Goal: Check status: Check status

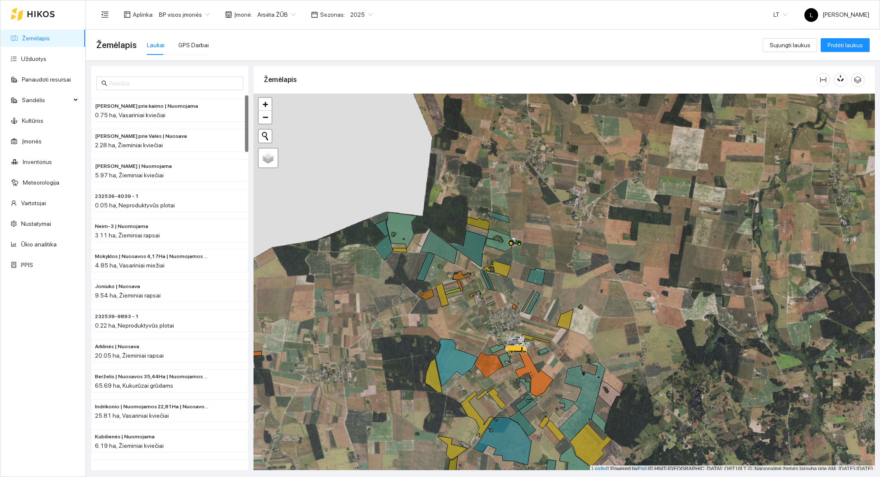
scroll to position [2, 0]
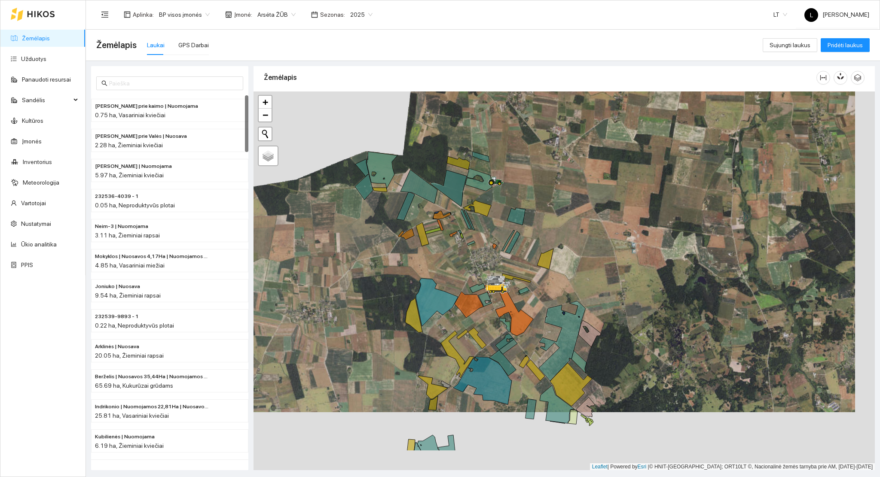
drag, startPoint x: 477, startPoint y: 288, endPoint x: 494, endPoint y: 256, distance: 36.3
click at [457, 229] on div at bounding box center [563, 280] width 621 height 379
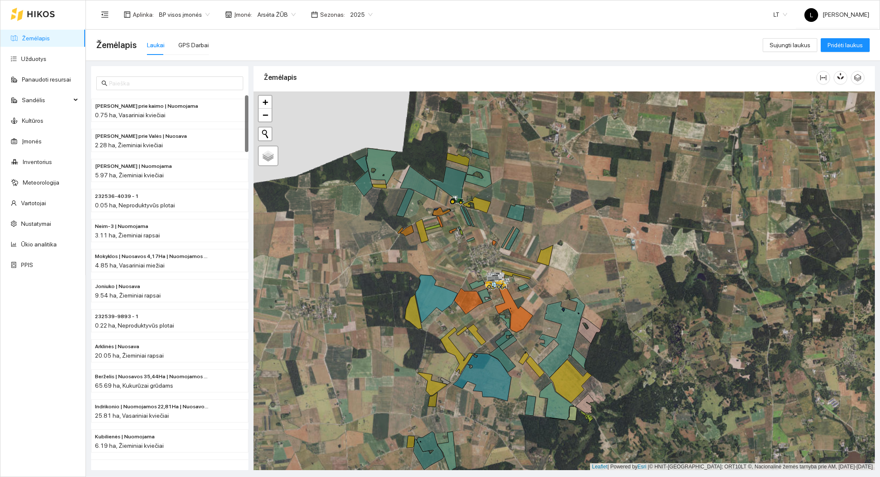
click at [28, 41] on link "Žemėlapis" at bounding box center [36, 38] width 28 height 7
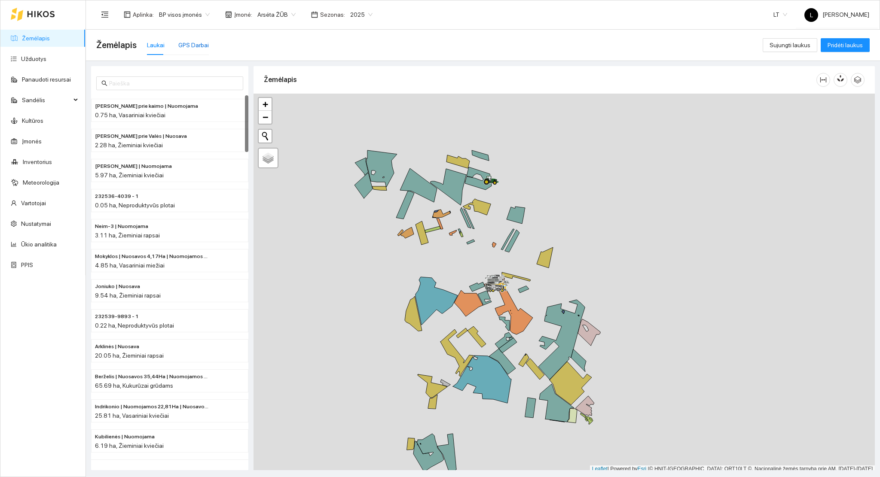
click at [193, 44] on div "GPS Darbai" at bounding box center [193, 44] width 30 height 9
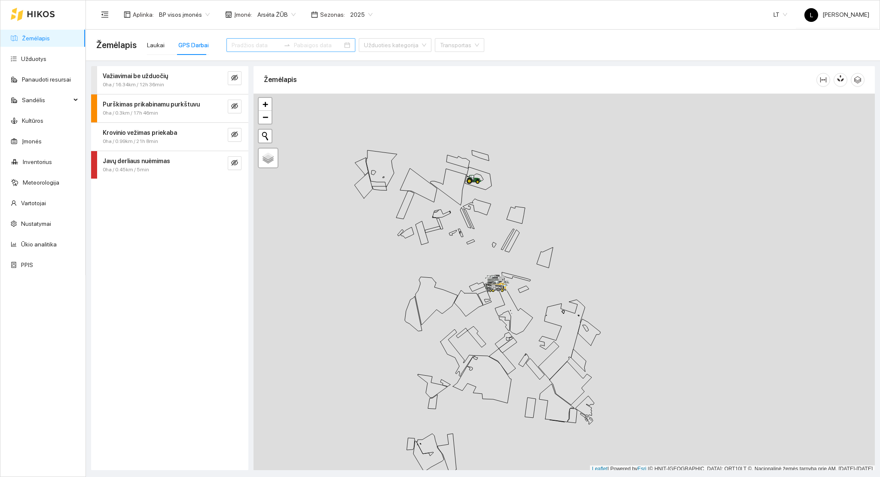
click at [275, 52] on div at bounding box center [290, 45] width 129 height 14
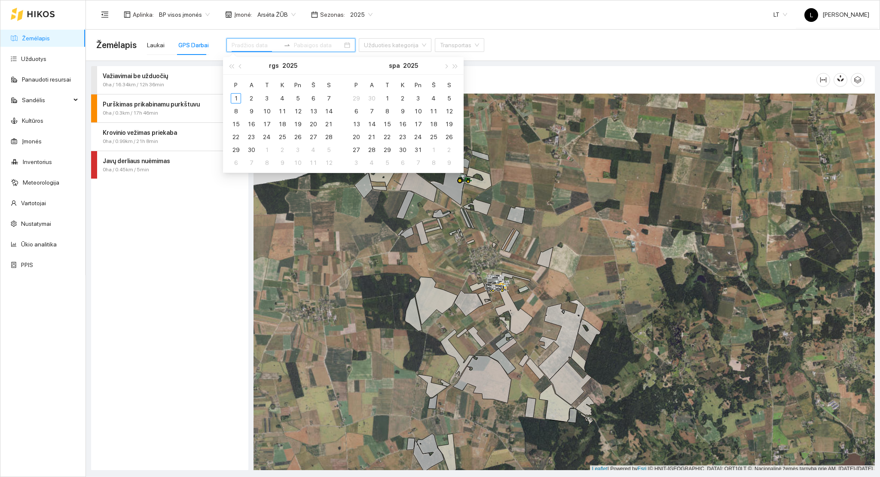
click at [268, 48] on div at bounding box center [290, 45] width 129 height 14
type input "[DATE]"
click at [266, 114] on div "10" at bounding box center [267, 111] width 10 height 10
click at [267, 111] on div "10" at bounding box center [267, 111] width 10 height 10
type input "[DATE]"
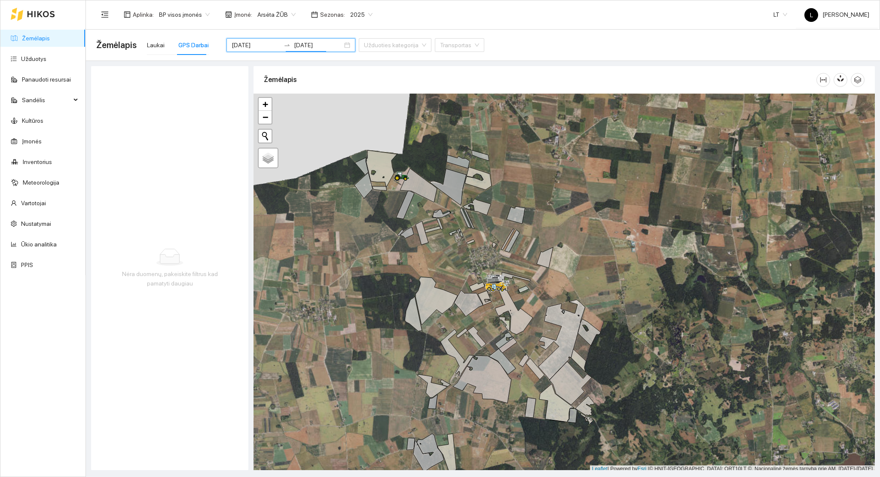
click at [338, 33] on div "[DATE] [DATE] Užduoties kategorija Transportas" at bounding box center [355, 45] width 258 height 34
click at [156, 44] on div "Laukai" at bounding box center [156, 44] width 18 height 9
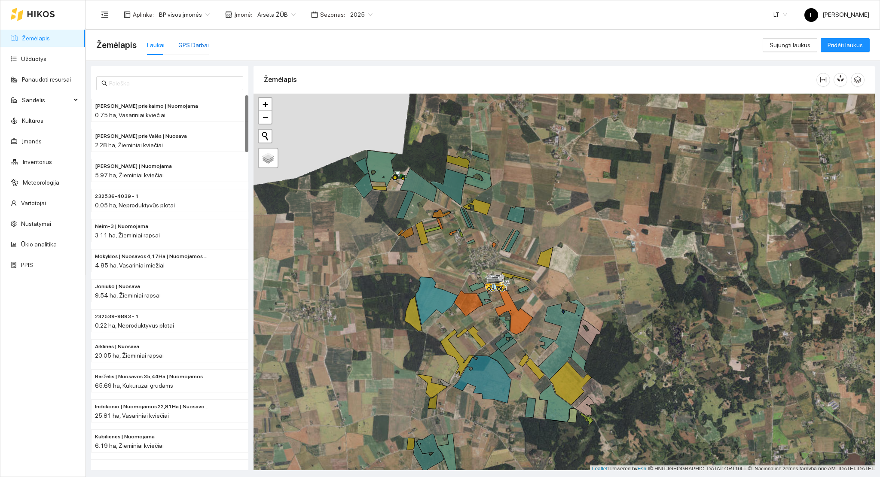
click at [191, 45] on div "GPS Darbai" at bounding box center [193, 44] width 30 height 9
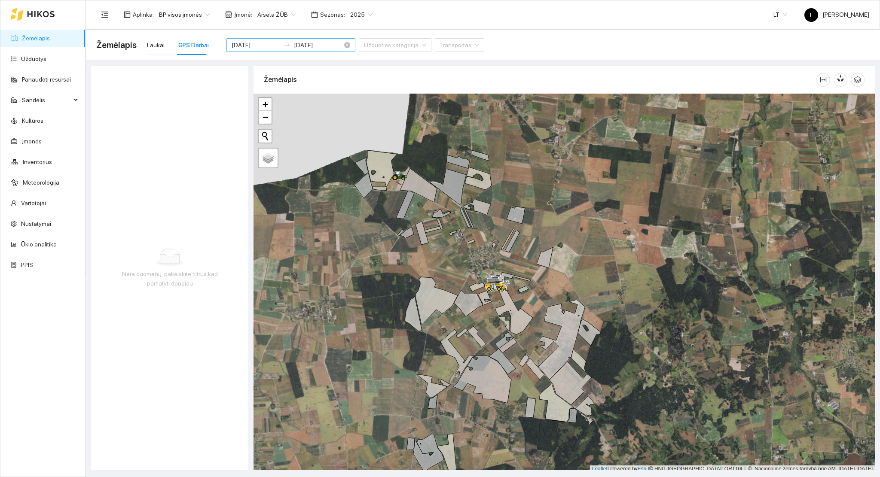
click at [250, 47] on input "[DATE]" at bounding box center [256, 44] width 49 height 9
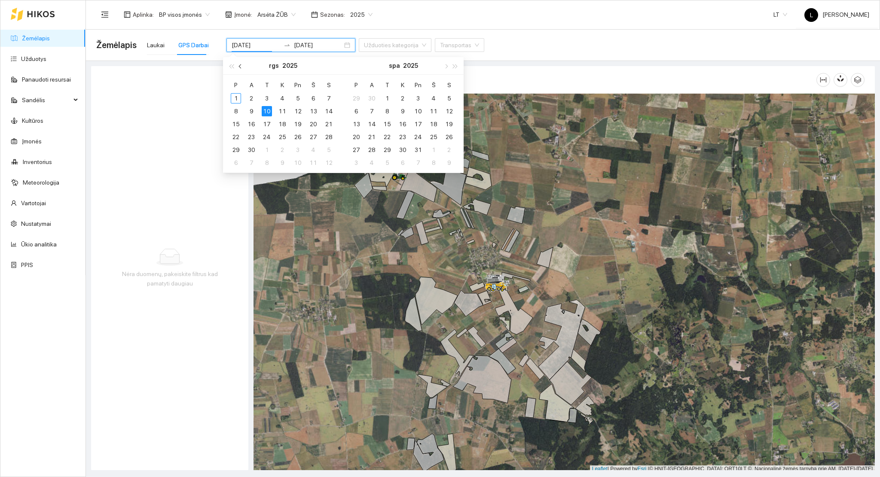
click at [236, 65] on button "button" at bounding box center [240, 65] width 9 height 17
type input "[DATE]"
click at [328, 110] on div "10" at bounding box center [328, 111] width 10 height 10
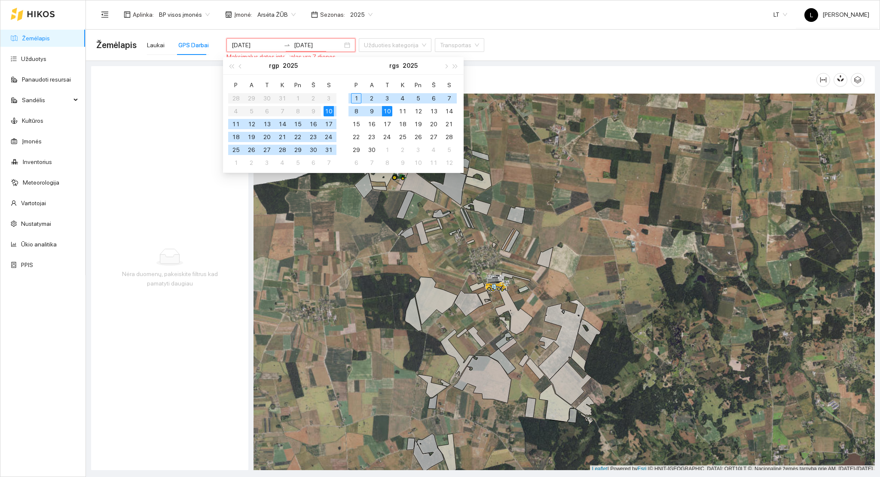
click at [330, 110] on div "10" at bounding box center [328, 111] width 10 height 10
type input "[DATE]"
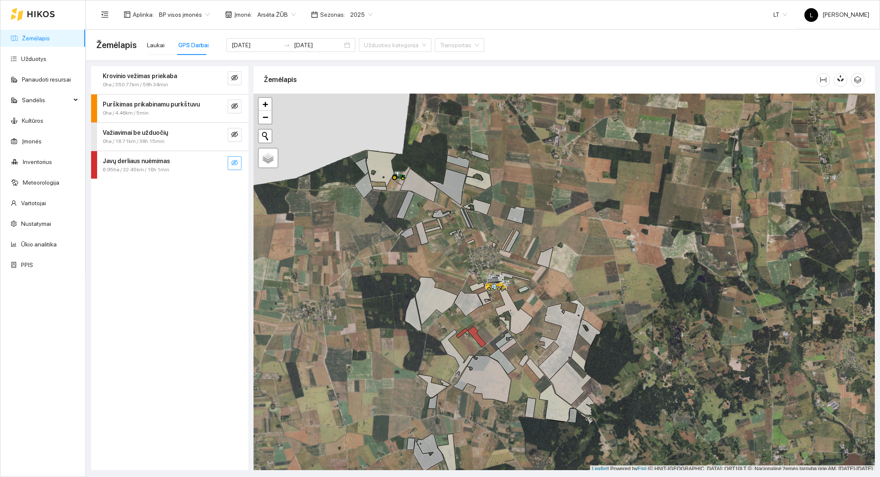
click at [235, 165] on icon "eye-invisible" at bounding box center [234, 162] width 7 height 7
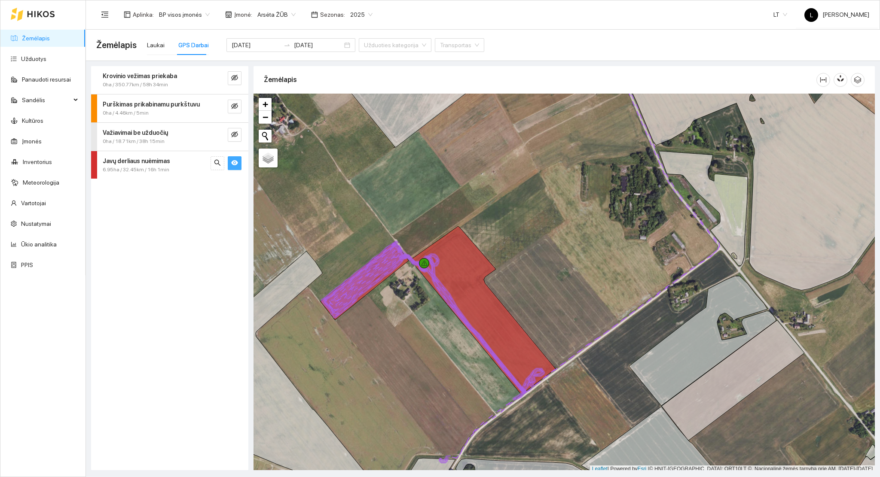
click at [171, 170] on div "6.95ha / 32.45km / 16h 1min" at bounding box center [155, 170] width 105 height 8
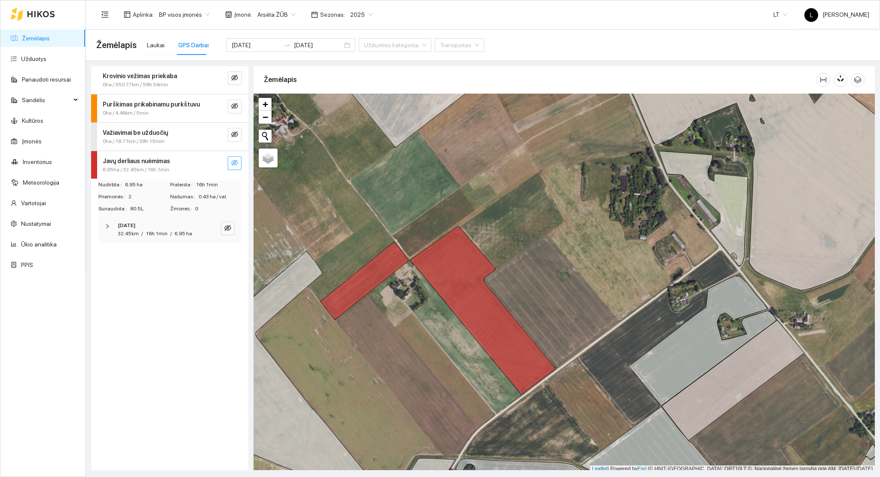
click at [36, 38] on link "Žemėlapis" at bounding box center [36, 38] width 28 height 7
click at [166, 50] on div "Laukai GPS Darbai" at bounding box center [178, 45] width 62 height 20
click at [159, 48] on div "Laukai" at bounding box center [156, 44] width 18 height 9
